Goal: Task Accomplishment & Management: Use online tool/utility

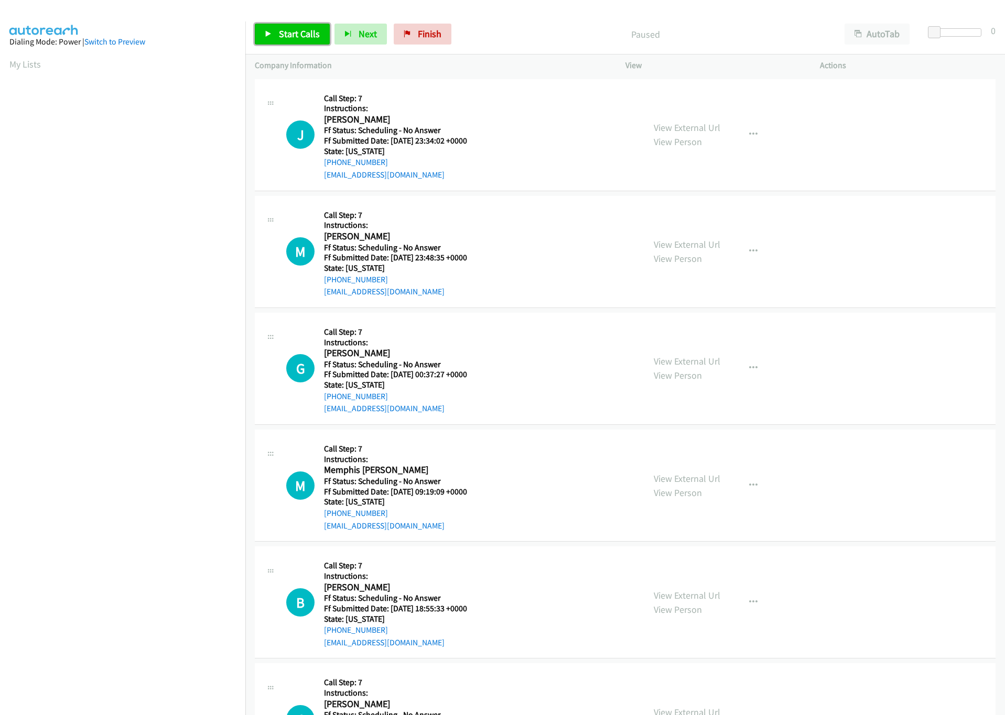
click at [288, 38] on span "Start Calls" at bounding box center [299, 34] width 41 height 12
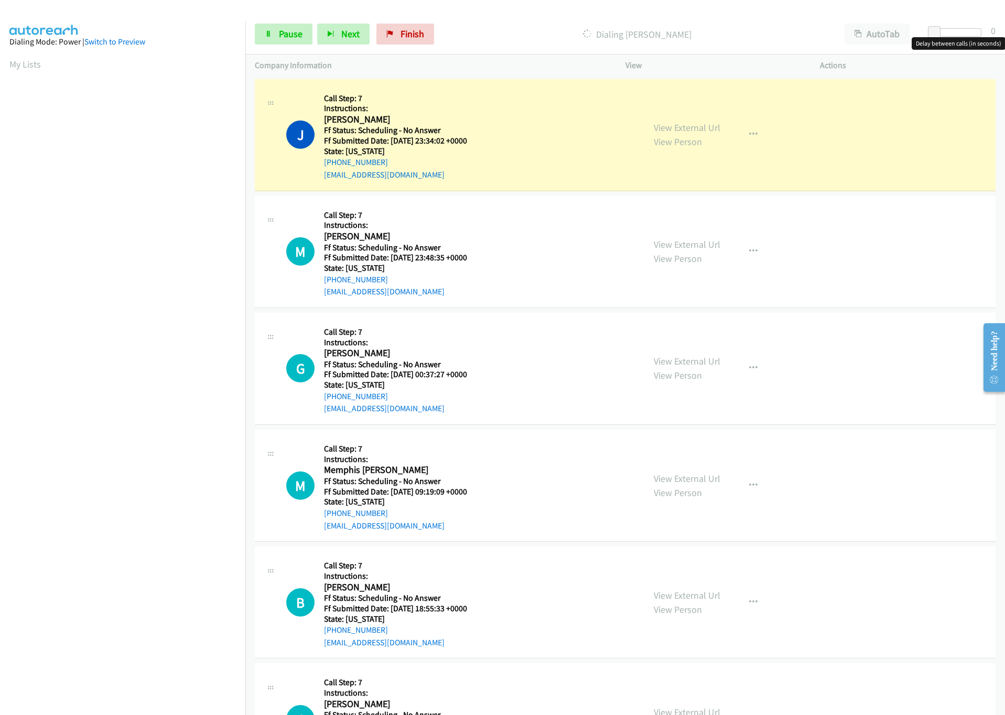
click at [942, 30] on div at bounding box center [957, 32] width 48 height 8
click at [947, 29] on span at bounding box center [943, 32] width 13 height 13
click at [949, 29] on span at bounding box center [943, 32] width 13 height 13
click at [953, 32] on div at bounding box center [957, 32] width 48 height 8
click at [943, 31] on span at bounding box center [949, 32] width 13 height 13
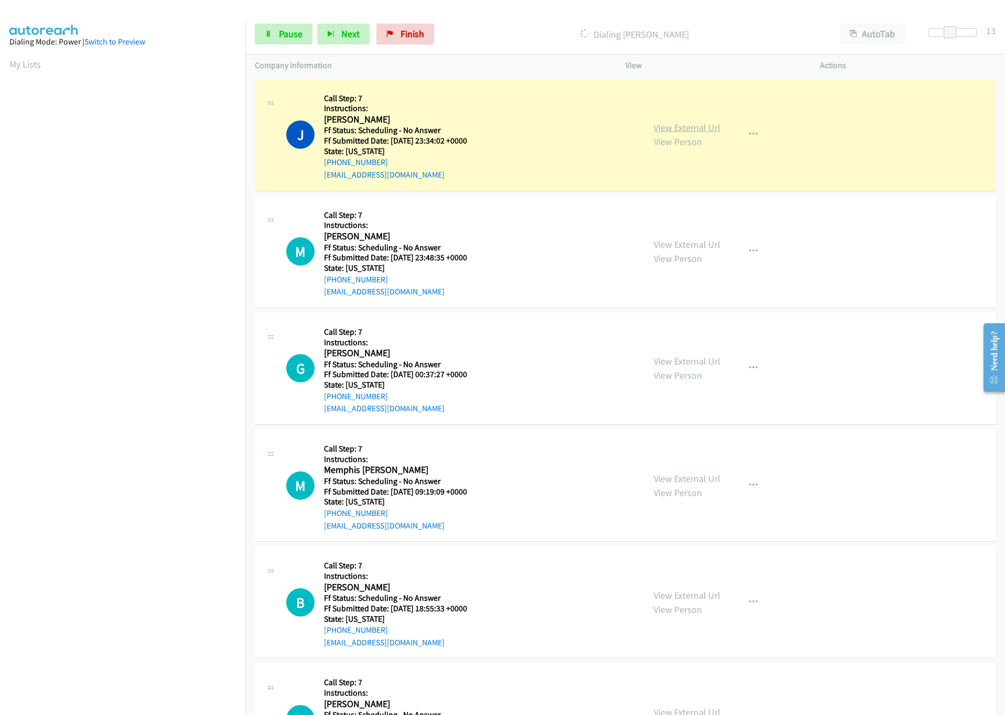
click at [659, 126] on link "View External Url" at bounding box center [687, 128] width 67 height 12
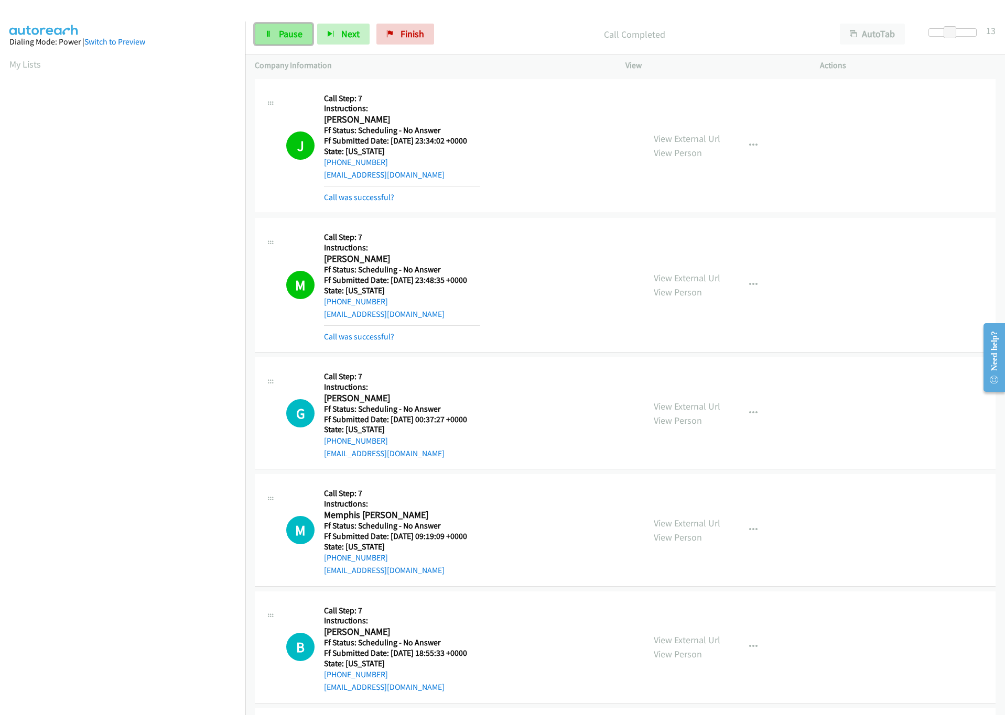
click at [299, 38] on span "Pause" at bounding box center [291, 34] width 24 height 12
click at [306, 35] on span "Start Calls" at bounding box center [299, 34] width 41 height 12
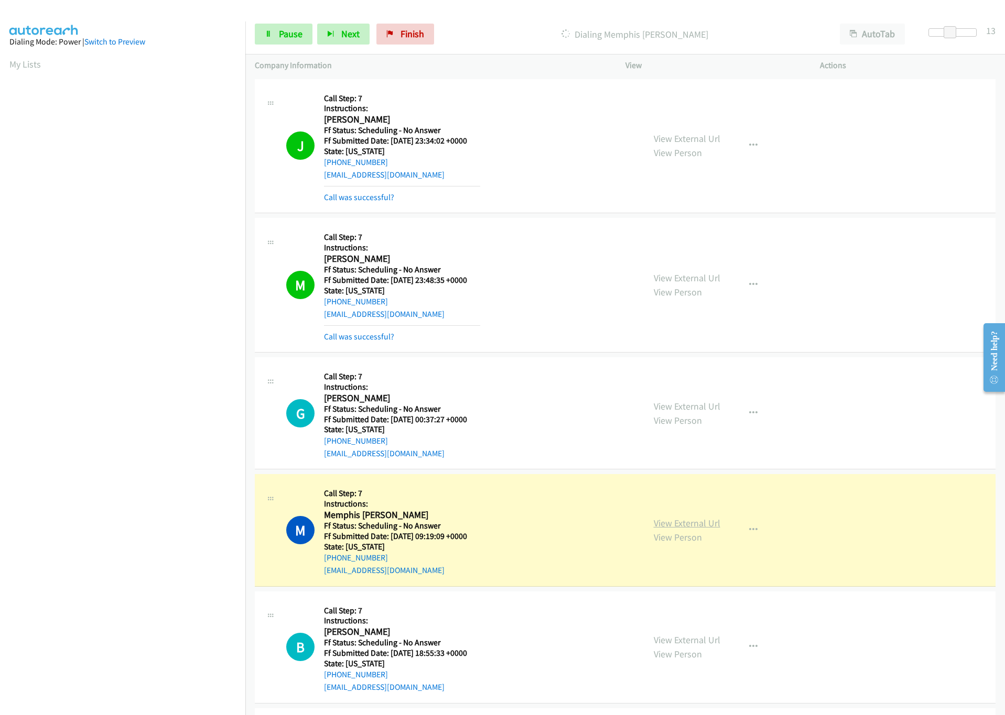
click at [674, 522] on link "View External Url" at bounding box center [687, 523] width 67 height 12
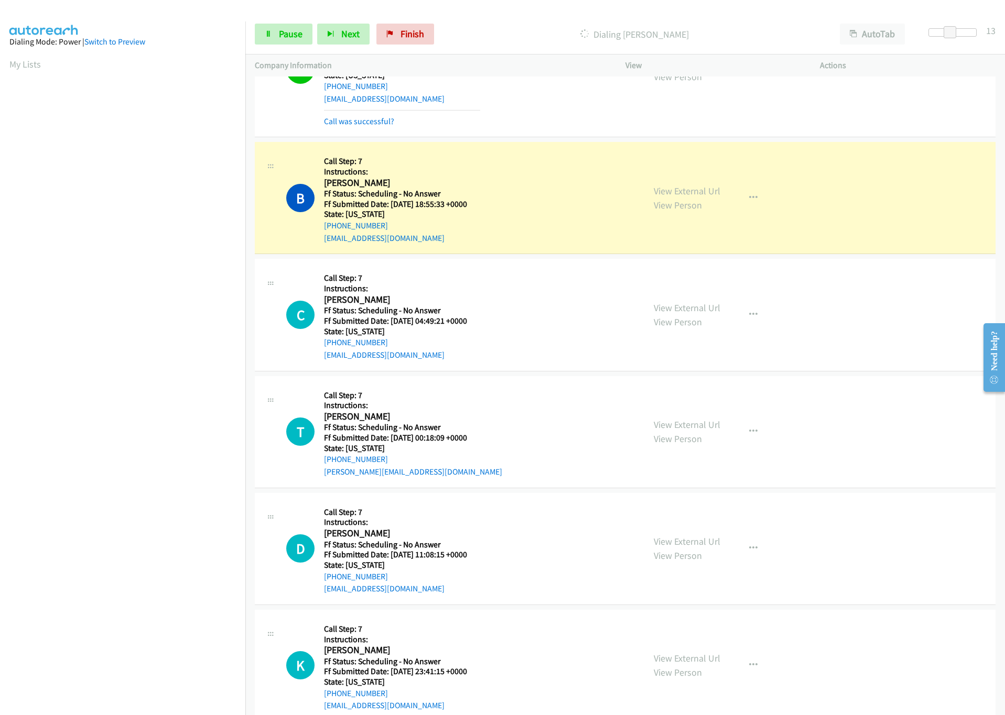
scroll to position [550, 0]
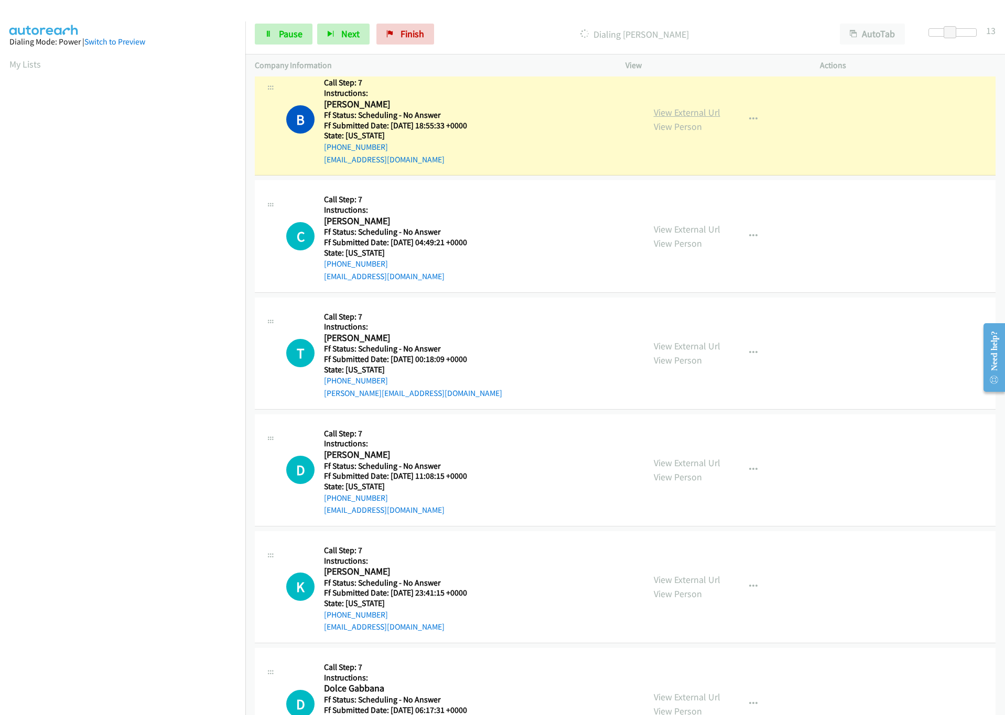
click at [690, 112] on link "View External Url" at bounding box center [687, 112] width 67 height 12
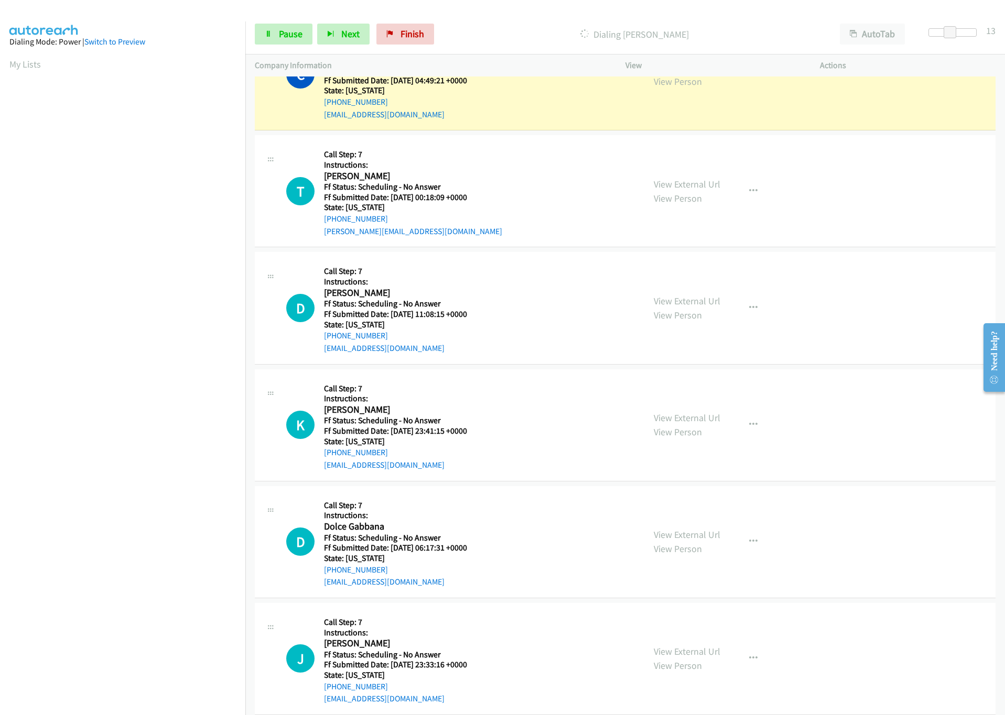
scroll to position [708, 0]
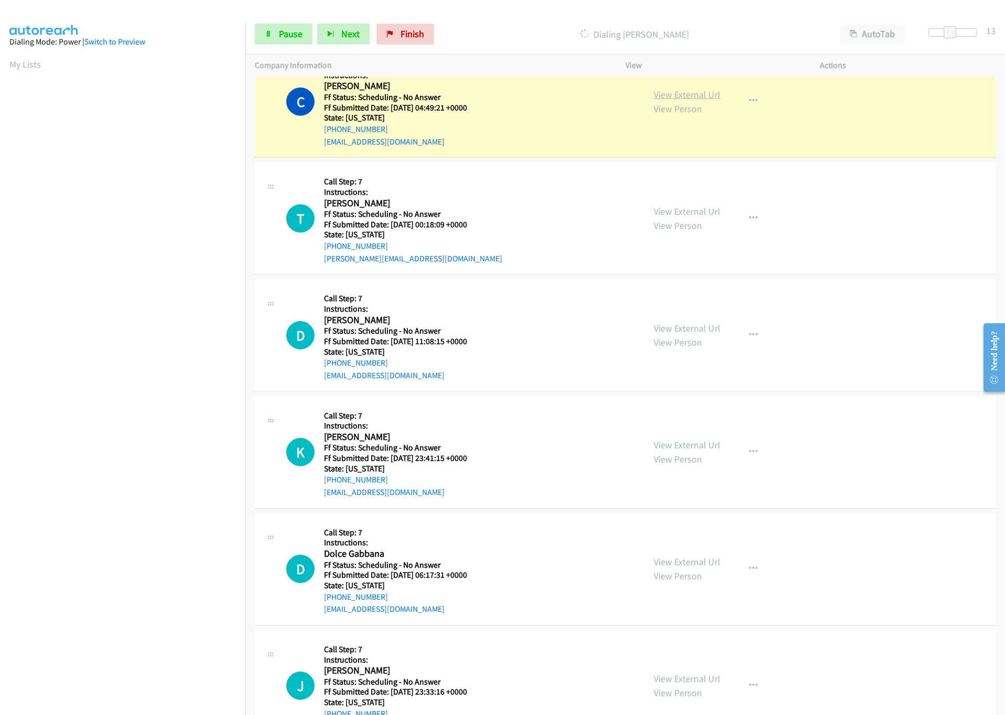
click at [689, 94] on link "View External Url" at bounding box center [687, 95] width 67 height 12
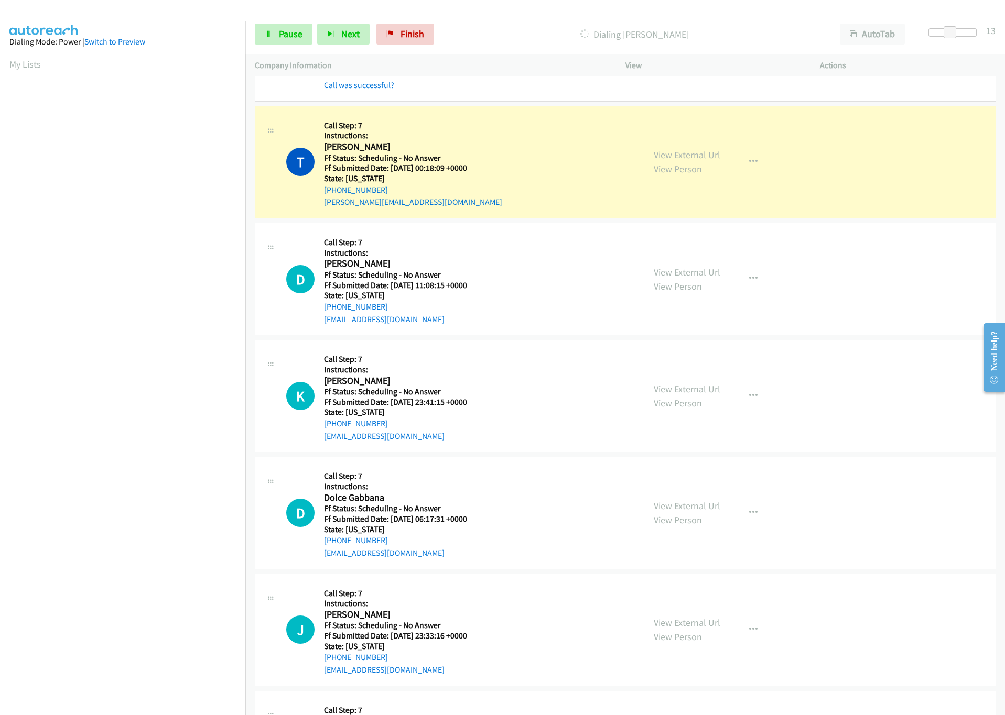
scroll to position [865, 0]
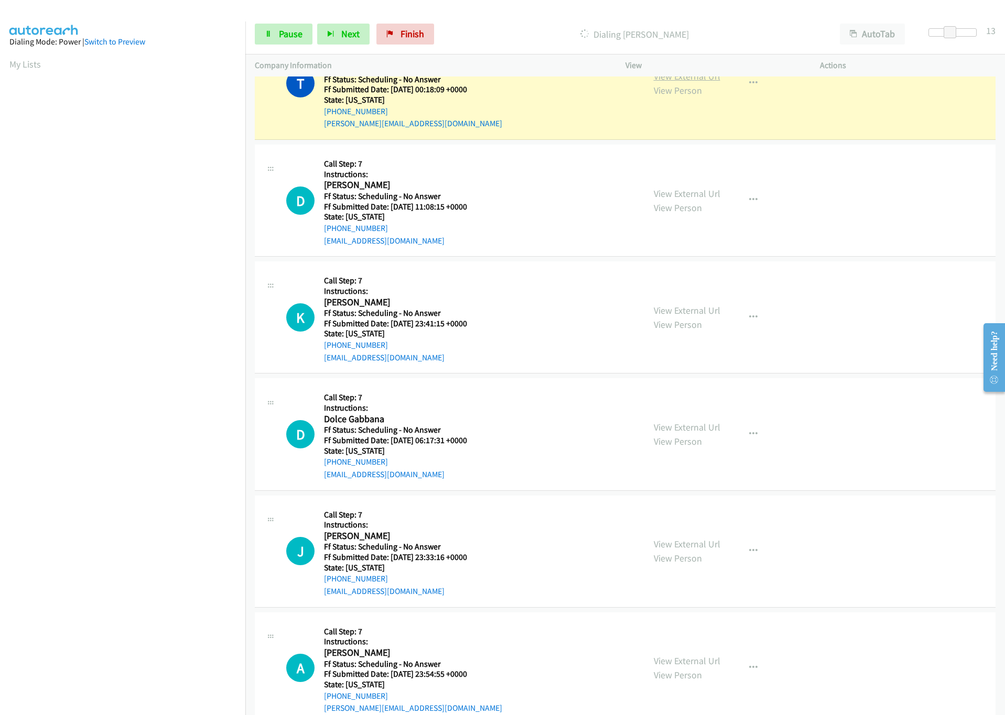
click at [695, 78] on link "View External Url" at bounding box center [687, 76] width 67 height 12
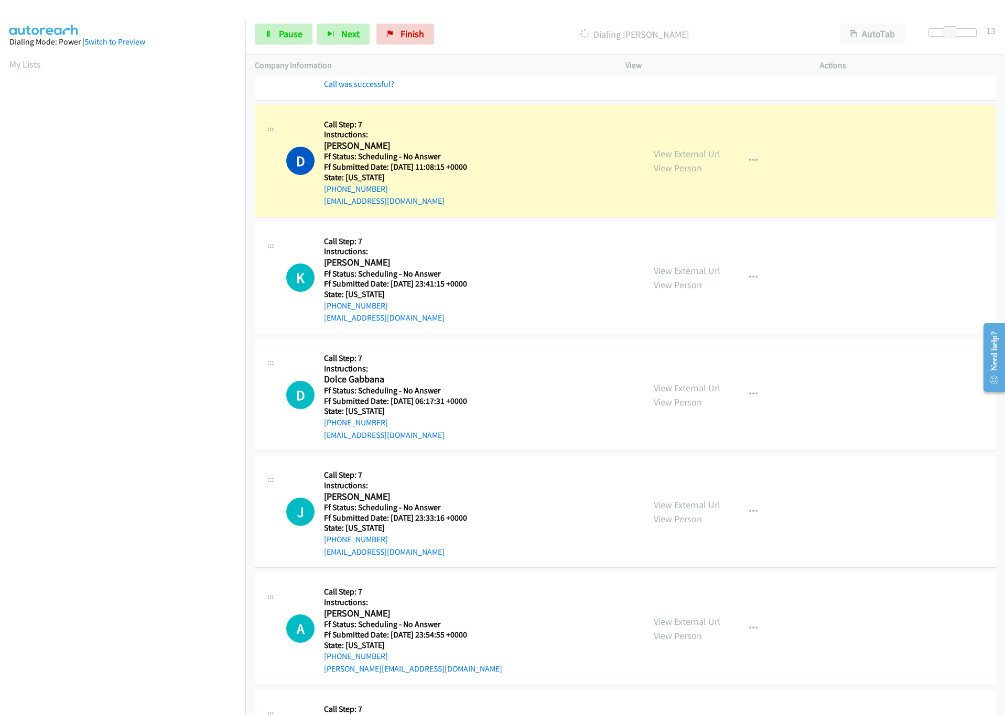
scroll to position [954, 0]
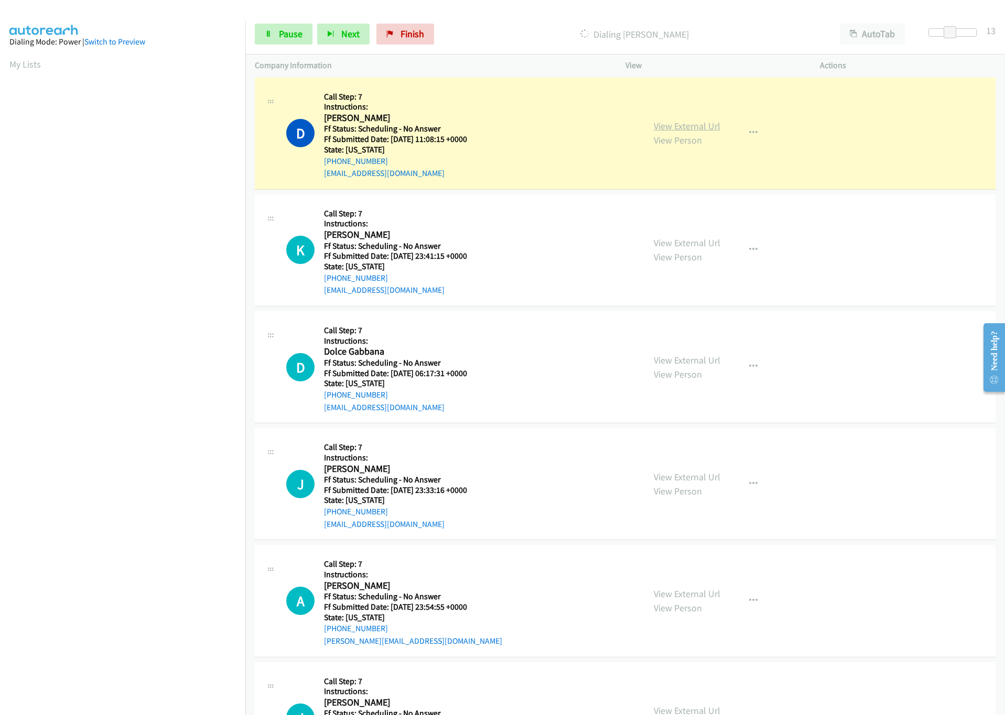
click at [701, 129] on link "View External Url" at bounding box center [687, 126] width 67 height 12
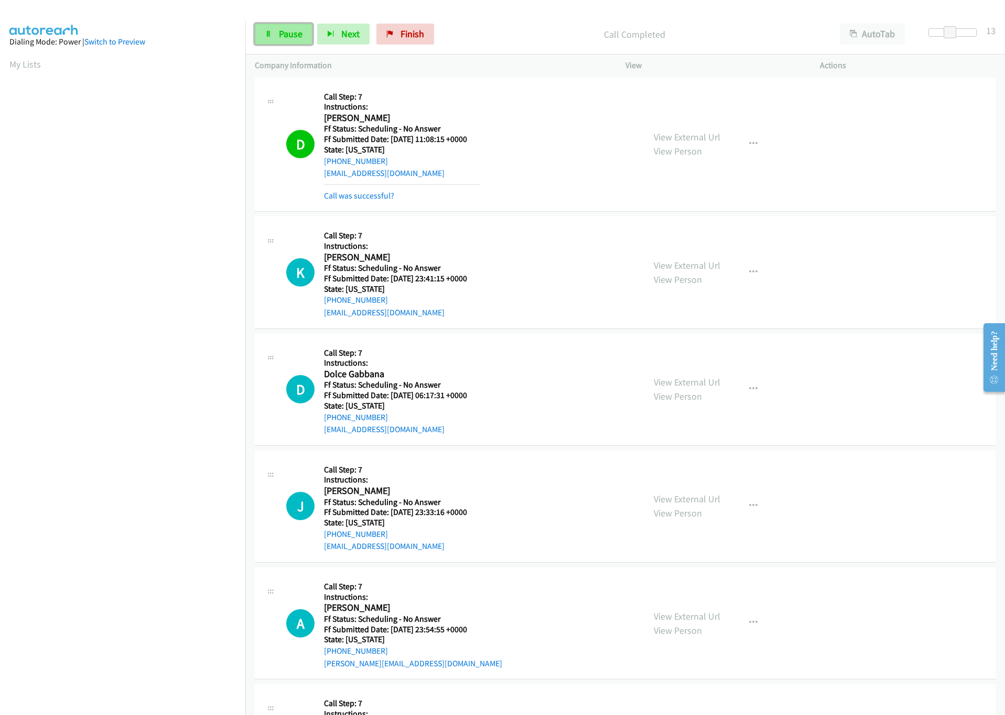
click at [284, 35] on span "Pause" at bounding box center [291, 34] width 24 height 12
click at [269, 31] on icon at bounding box center [268, 34] width 7 height 7
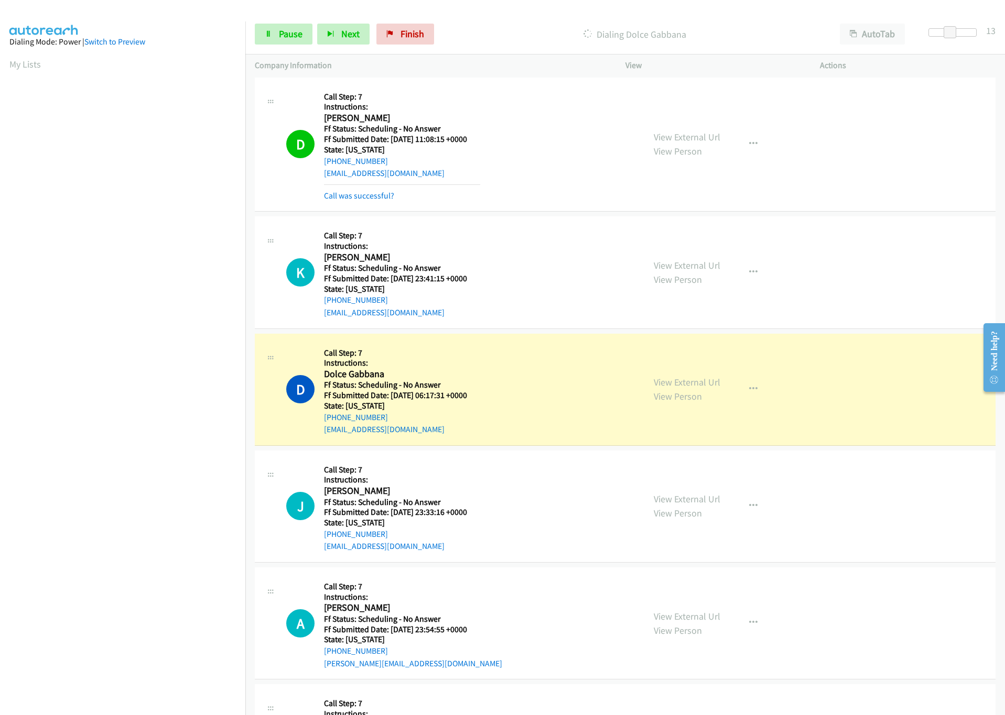
click at [178, 582] on section at bounding box center [122, 332] width 226 height 502
click at [686, 387] on link "View External Url" at bounding box center [687, 382] width 67 height 12
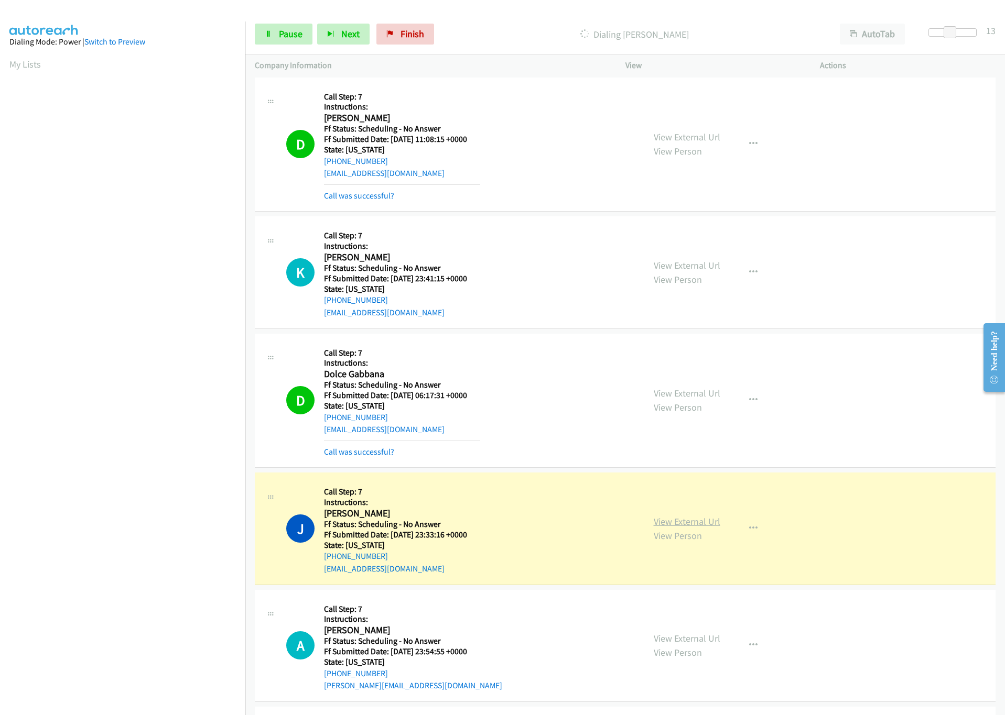
click at [687, 527] on link "View External Url" at bounding box center [687, 522] width 67 height 12
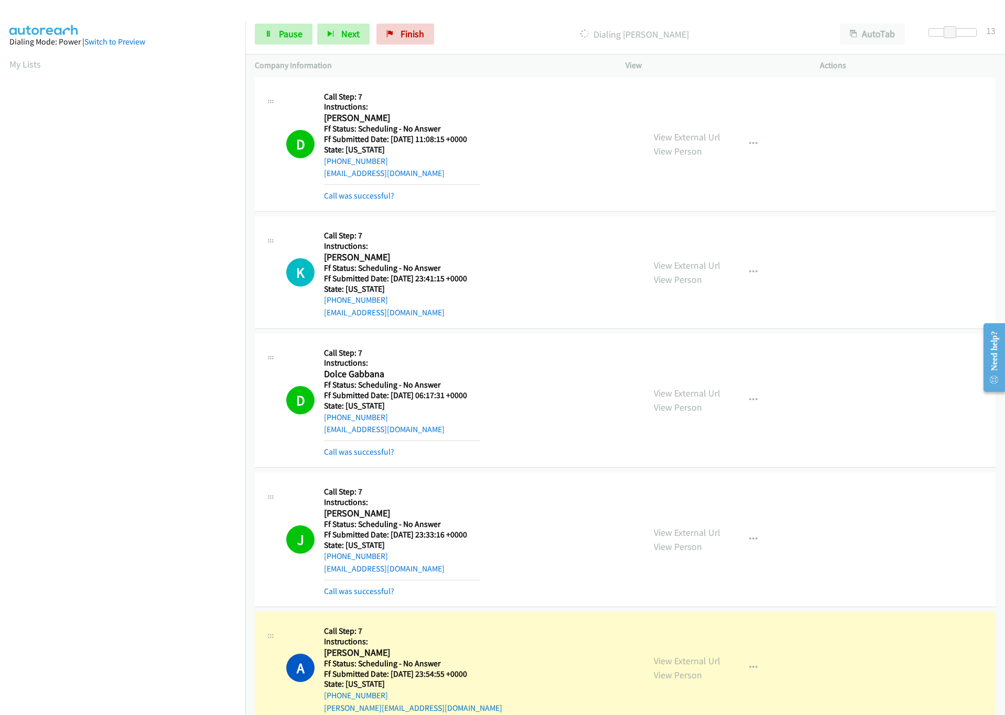
click at [114, 583] on aside "Dialing Mode: Power | Switch to Preview My Lists" at bounding box center [122, 311] width 245 height 580
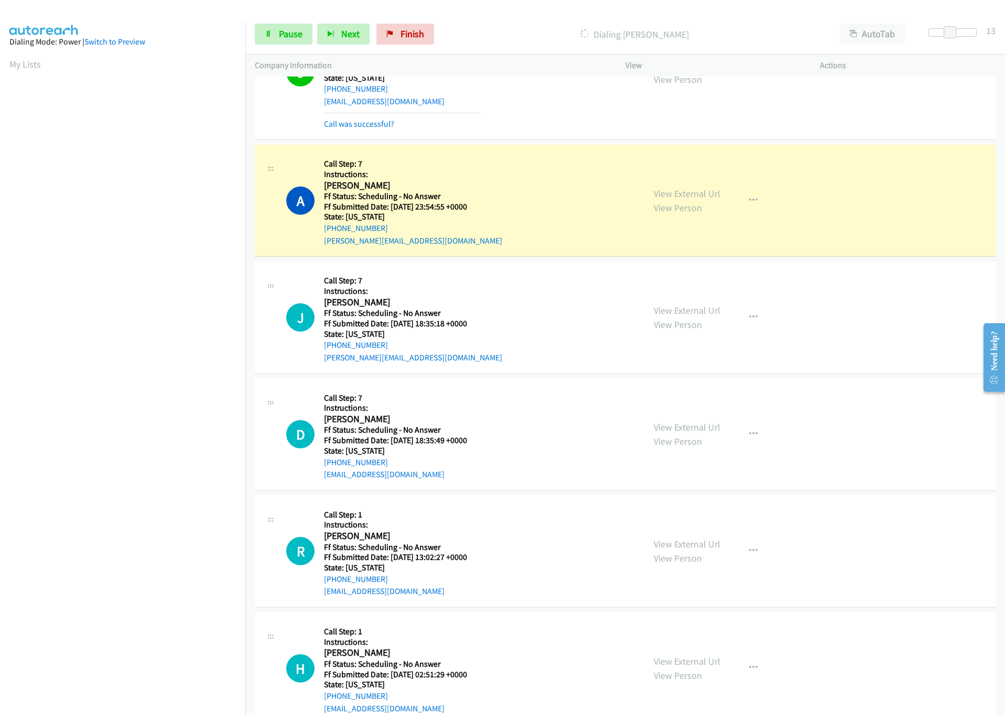
scroll to position [1505, 0]
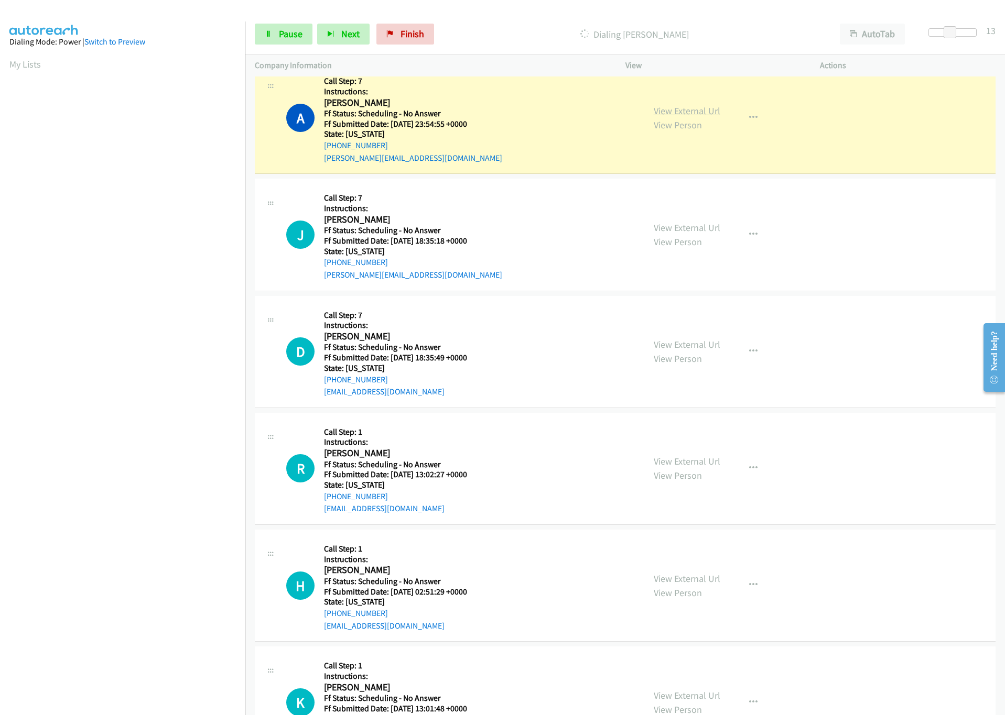
click at [692, 116] on link "View External Url" at bounding box center [687, 111] width 67 height 12
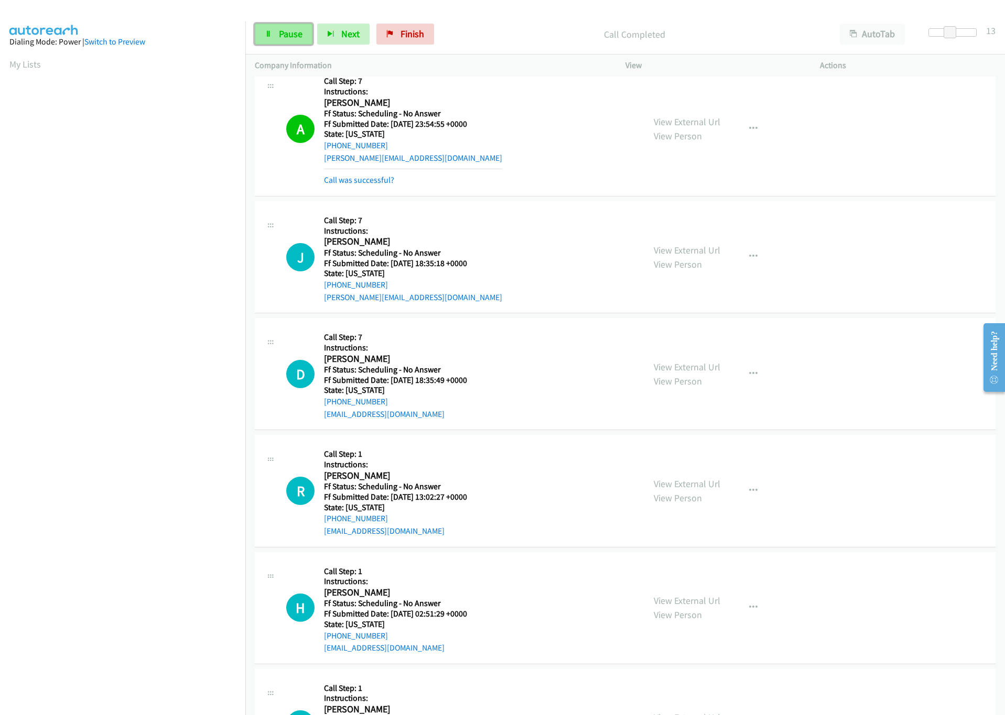
click at [281, 30] on span "Pause" at bounding box center [291, 34] width 24 height 12
